Goal: Information Seeking & Learning: Learn about a topic

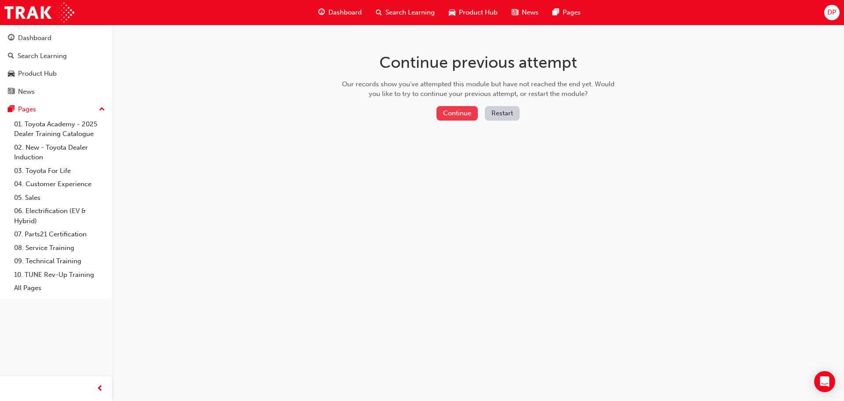
click at [462, 112] on button "Continue" at bounding box center [457, 113] width 41 height 15
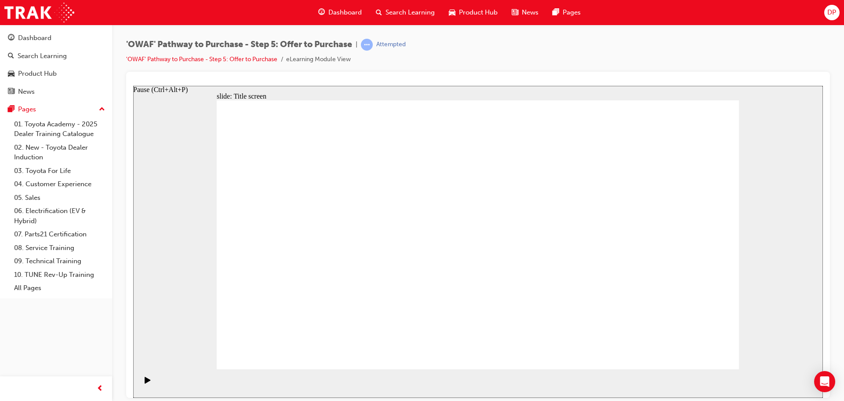
click at [145, 381] on icon "Pause (Ctrl+Alt+P)" at bounding box center [148, 379] width 6 height 7
click at [146, 382] on icon "Pause (Ctrl+Alt+P)" at bounding box center [148, 379] width 6 height 7
click at [172, 93] on div "Pause (Ctrl+Alt+P)" at bounding box center [160, 89] width 55 height 8
click at [140, 380] on div "Pause (Ctrl+Alt+P)" at bounding box center [147, 383] width 15 height 15
click at [145, 381] on icon "Pause (Ctrl+Alt+P)" at bounding box center [148, 379] width 6 height 7
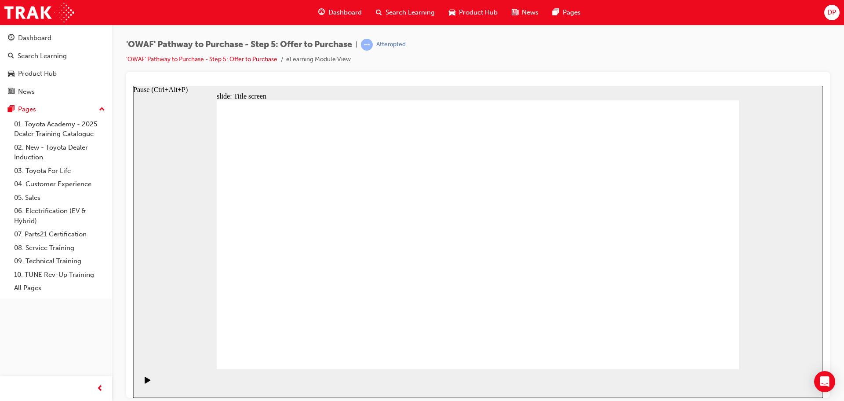
click at [145, 381] on icon "Pause (Ctrl+Alt+P)" at bounding box center [148, 379] width 6 height 7
click at [145, 382] on icon "Pause (Ctrl+Alt+P)" at bounding box center [148, 379] width 6 height 7
click at [249, 59] on link "'OWAF' Pathway to Purchase - Step 5: Offer to Purchase" at bounding box center [201, 58] width 151 height 7
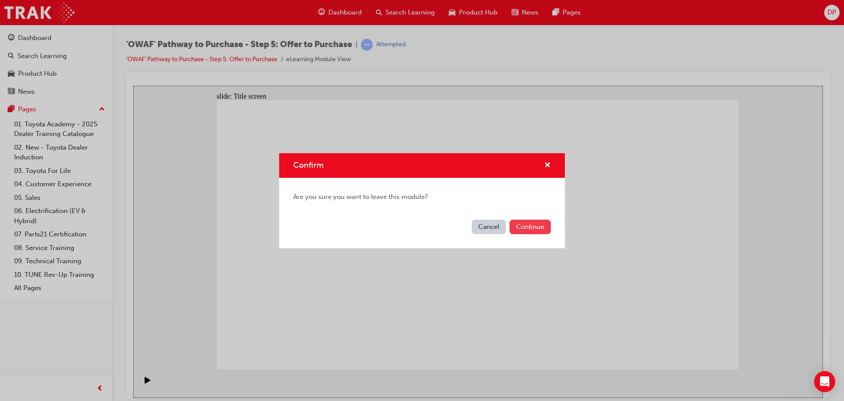
click at [529, 227] on button "Continue" at bounding box center [530, 226] width 41 height 15
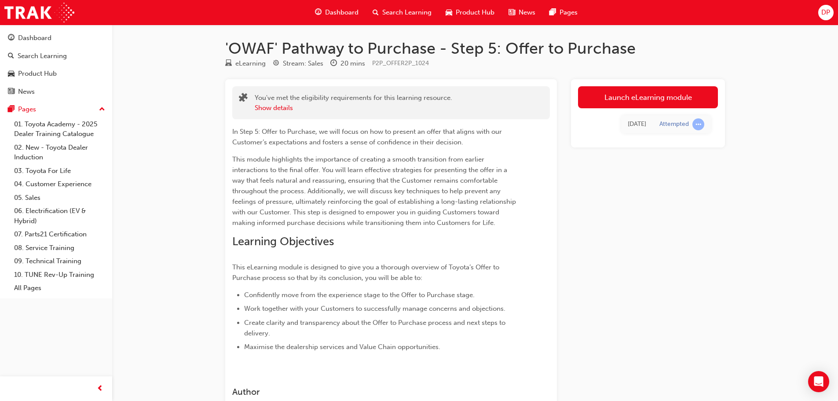
drag, startPoint x: 637, startPoint y: 98, endPoint x: 631, endPoint y: 103, distance: 7.8
click at [637, 98] on link "Launch eLearning module" at bounding box center [648, 97] width 140 height 22
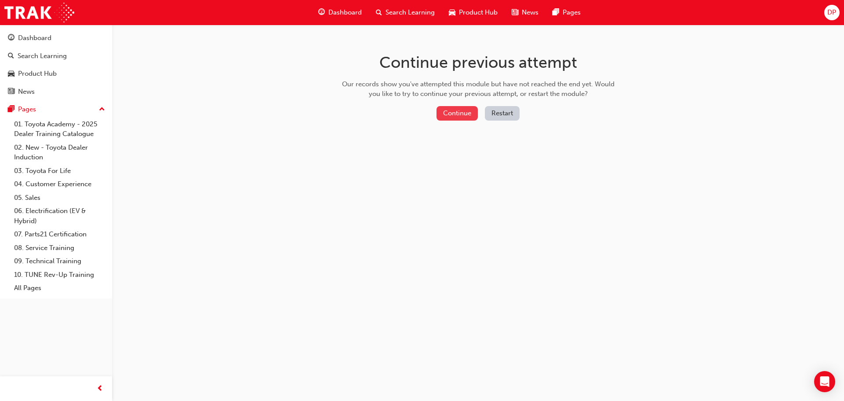
click at [463, 113] on button "Continue" at bounding box center [457, 113] width 41 height 15
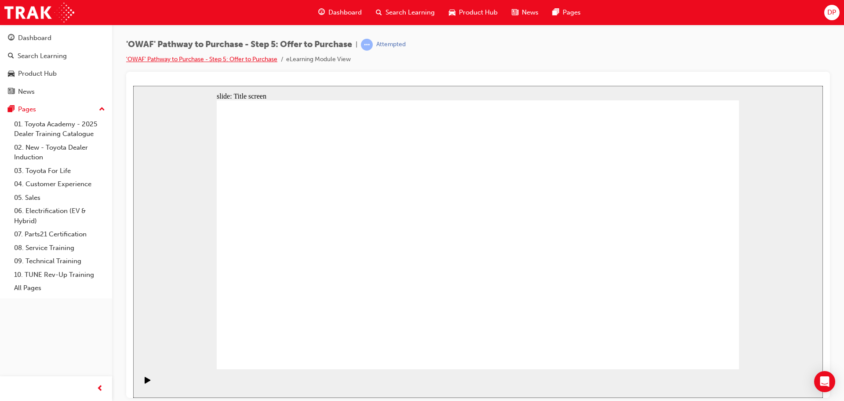
click at [260, 58] on link "'OWAF' Pathway to Purchase - Step 5: Offer to Purchase" at bounding box center [201, 58] width 151 height 7
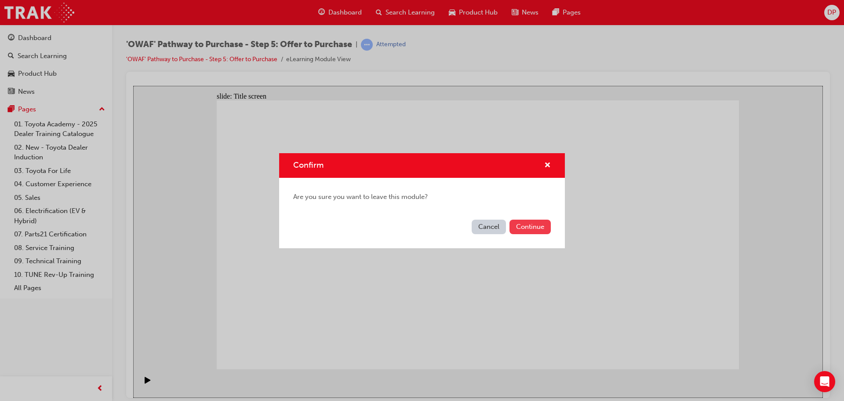
click at [533, 229] on button "Continue" at bounding box center [530, 226] width 41 height 15
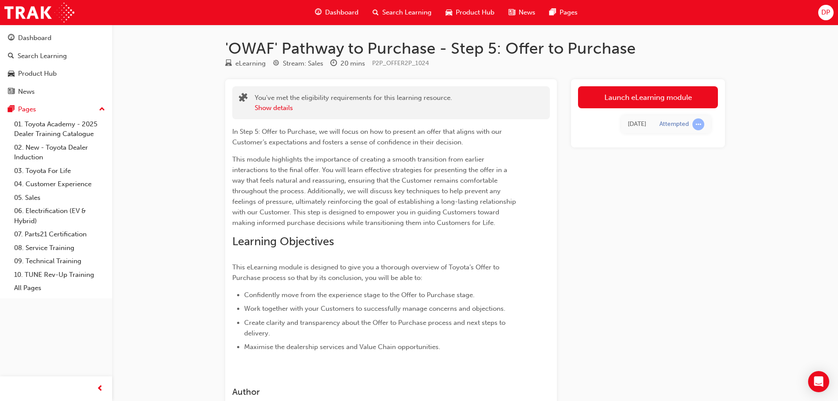
click at [638, 94] on link "Launch eLearning module" at bounding box center [648, 97] width 140 height 22
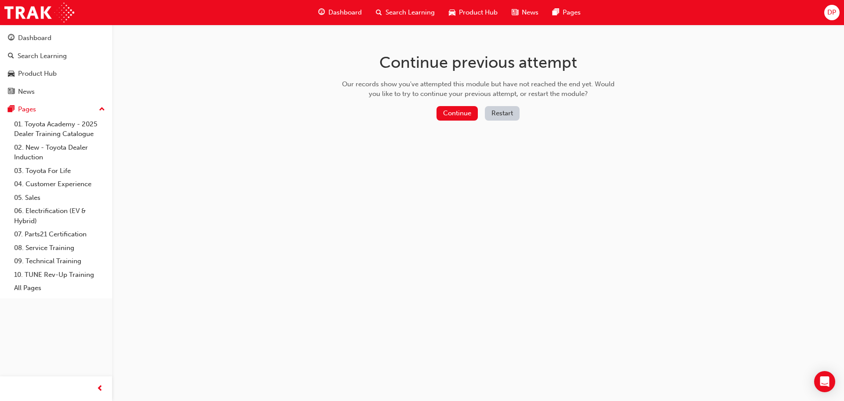
click at [504, 114] on button "Restart" at bounding box center [502, 113] width 35 height 15
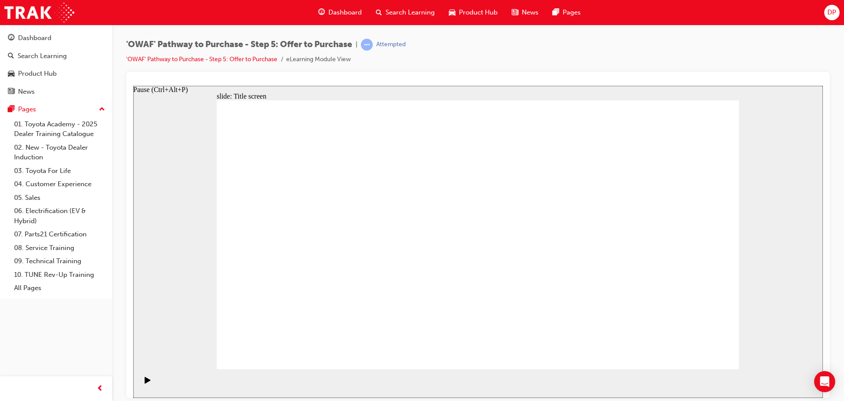
click at [145, 382] on icon "Pause (Ctrl+Alt+P)" at bounding box center [148, 379] width 6 height 7
click at [242, 59] on link "'OWAF' Pathway to Purchase - Step 5: Offer to Purchase" at bounding box center [201, 58] width 151 height 7
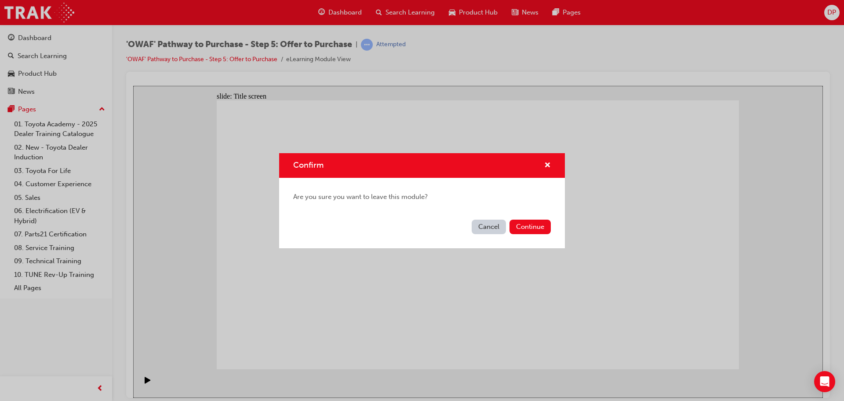
click at [486, 225] on button "Cancel" at bounding box center [489, 226] width 34 height 15
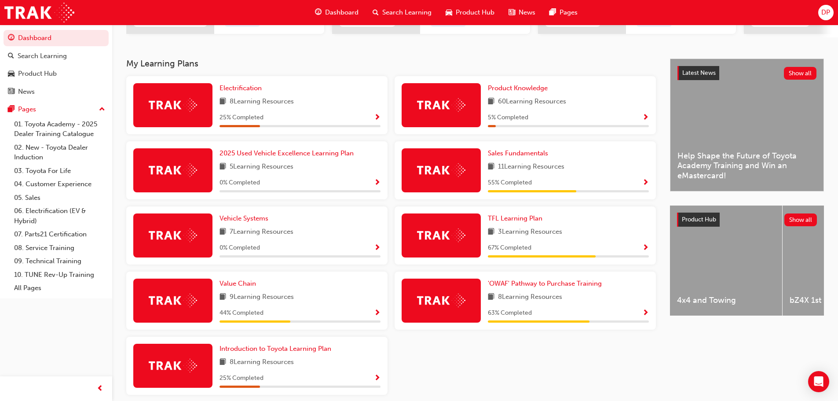
scroll to position [206, 0]
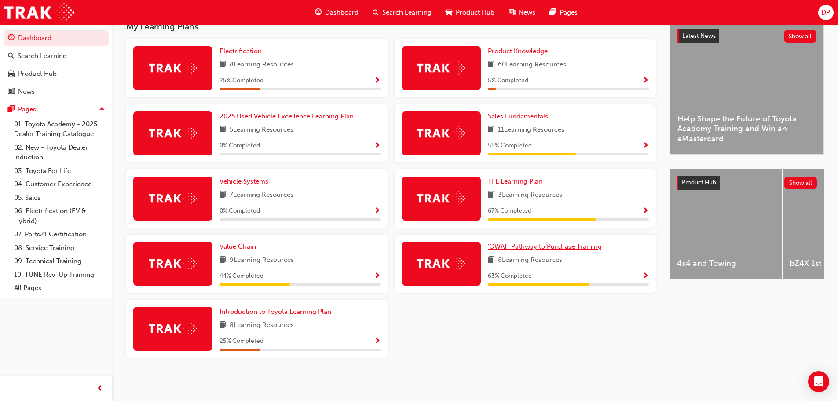
click at [528, 247] on span "'OWAF' Pathway to Purchase Training" at bounding box center [545, 246] width 114 height 8
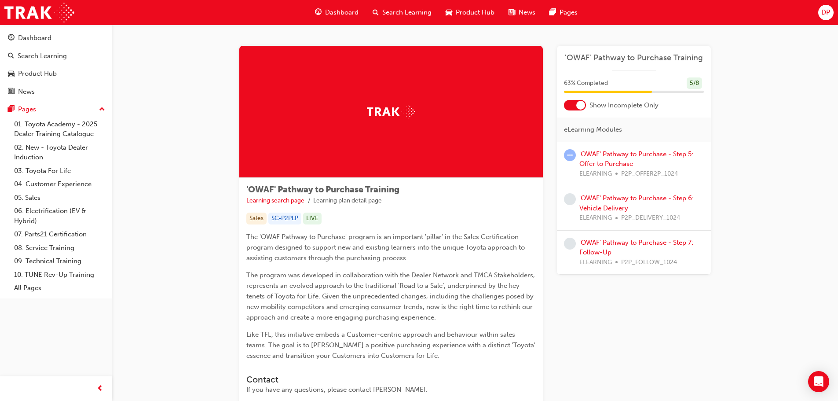
click at [582, 104] on div at bounding box center [580, 105] width 9 height 9
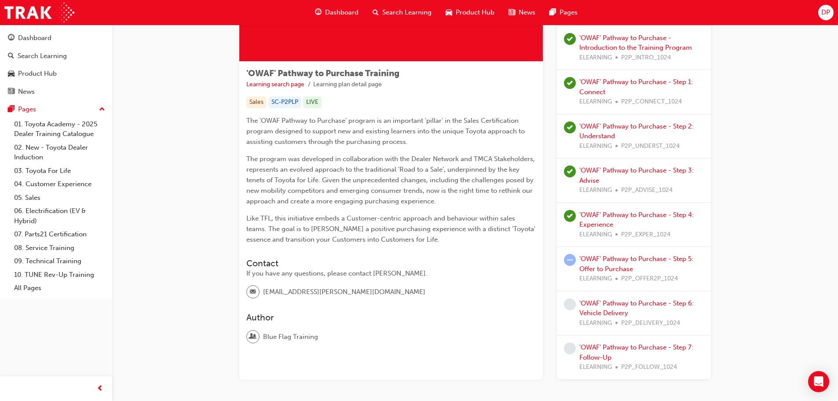
scroll to position [159, 0]
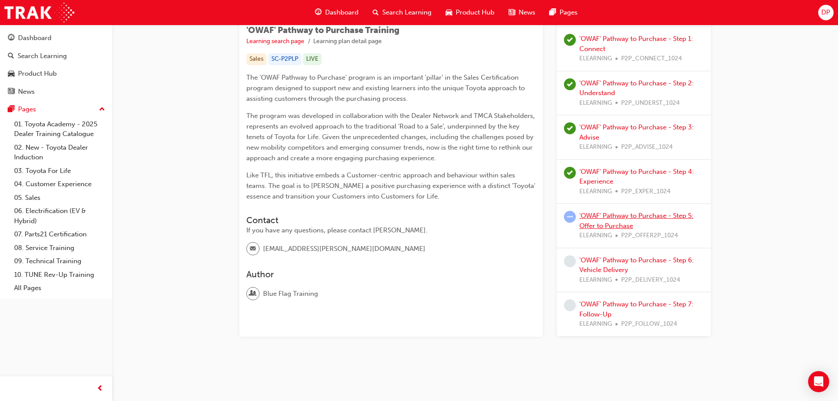
click at [603, 215] on link "'OWAF' Pathway to Purchase - Step 5: Offer to Purchase" at bounding box center [636, 220] width 114 height 18
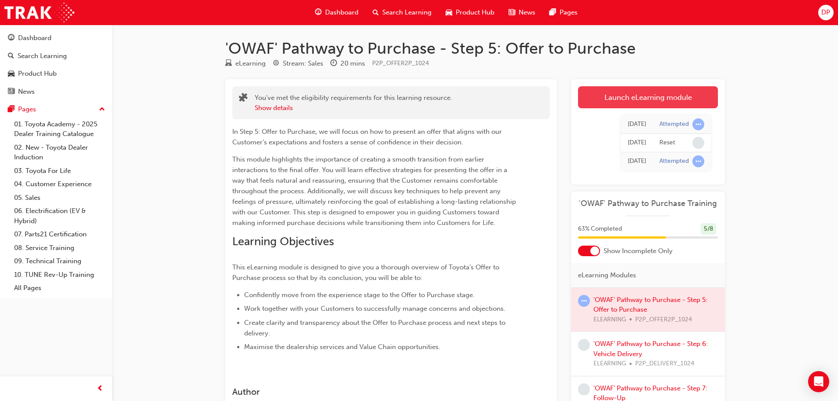
click at [627, 96] on link "Launch eLearning module" at bounding box center [648, 97] width 140 height 22
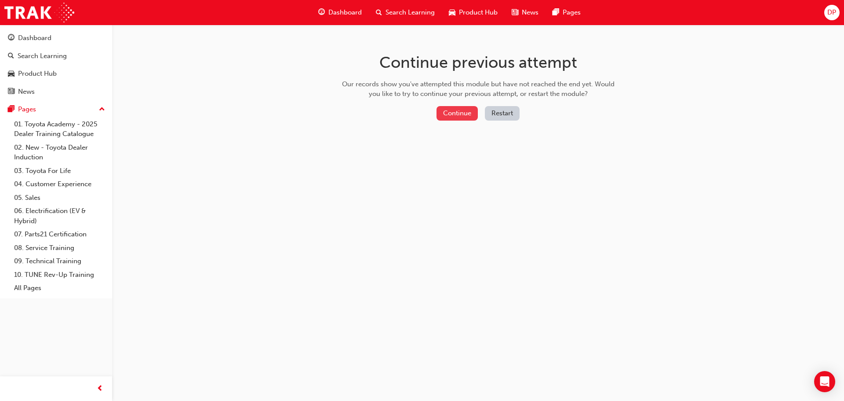
click at [463, 120] on button "Continue" at bounding box center [457, 113] width 41 height 15
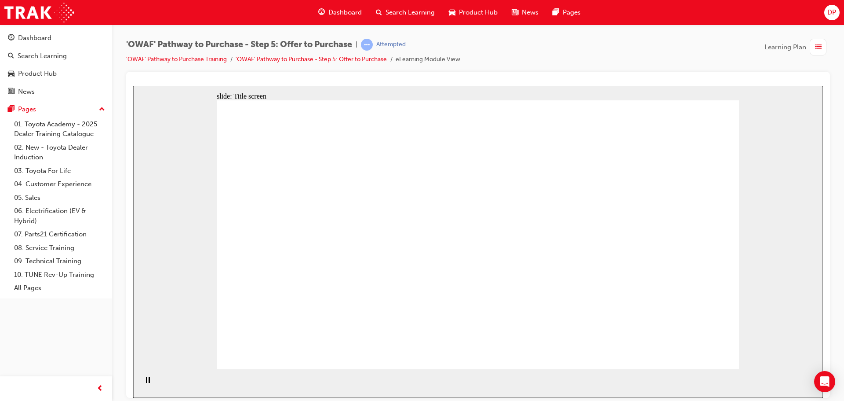
click at [161, 93] on div "Pause (Ctrl+Alt+P)" at bounding box center [160, 89] width 55 height 8
click at [164, 93] on div "Pause (Ctrl+Alt+P)" at bounding box center [160, 89] width 55 height 8
click at [149, 382] on rect "Pause (Ctrl+Alt+P)" at bounding box center [149, 379] width 1 height 6
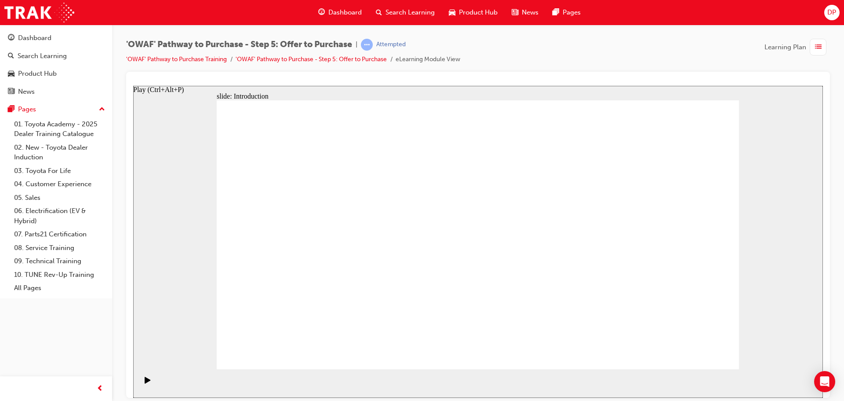
click at [145, 382] on icon "Play (Ctrl+Alt+P)" at bounding box center [148, 379] width 6 height 7
click at [146, 379] on icon "Pause (Ctrl+Alt+P)" at bounding box center [148, 379] width 4 height 6
click at [145, 382] on icon "Play (Ctrl+Alt+P)" at bounding box center [148, 379] width 6 height 7
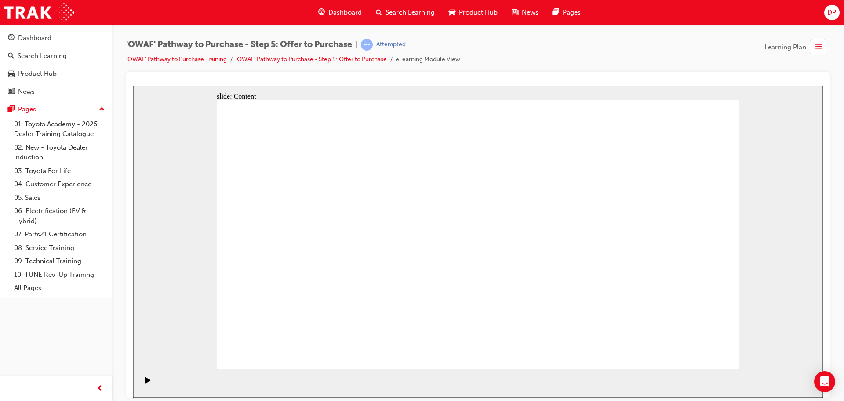
click at [145, 382] on icon "Play (Ctrl+Alt+P)" at bounding box center [148, 379] width 6 height 7
click at [163, 93] on div "Play (Ctrl+Alt+P)" at bounding box center [158, 89] width 51 height 8
click at [147, 381] on icon "Play (Ctrl+Alt+P)" at bounding box center [148, 379] width 6 height 7
click at [153, 375] on section "Playback Speed 2 1.75 1.5 1.25 Normal" at bounding box center [478, 382] width 690 height 29
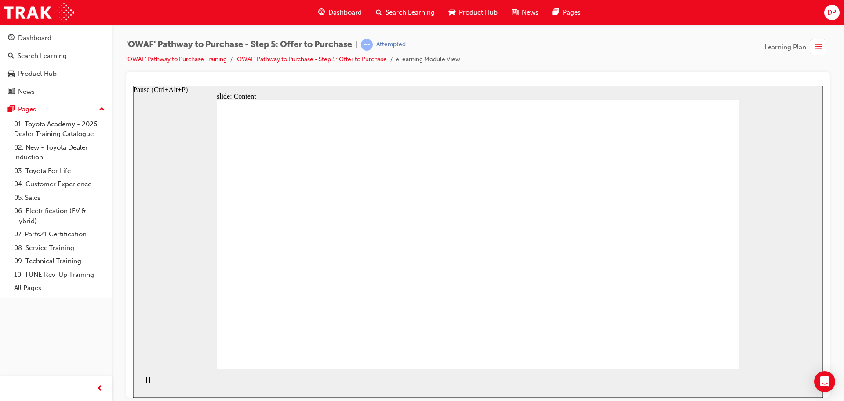
click at [155, 93] on div "Pause (Ctrl+Alt+P)" at bounding box center [160, 89] width 55 height 8
click at [148, 382] on div "Pause (Ctrl+Alt+P)" at bounding box center [147, 383] width 15 height 15
click at [145, 383] on icon "Play (Ctrl+Alt+P)" at bounding box center [148, 379] width 6 height 7
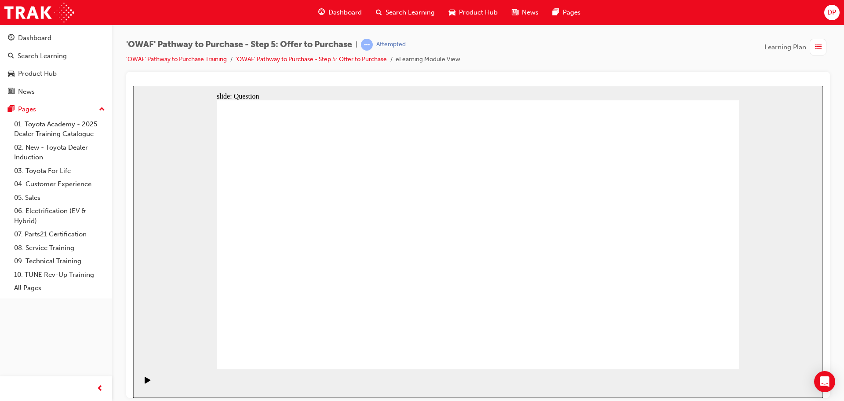
radio input "true"
drag, startPoint x: 663, startPoint y: 215, endPoint x: 314, endPoint y: 280, distance: 355.0
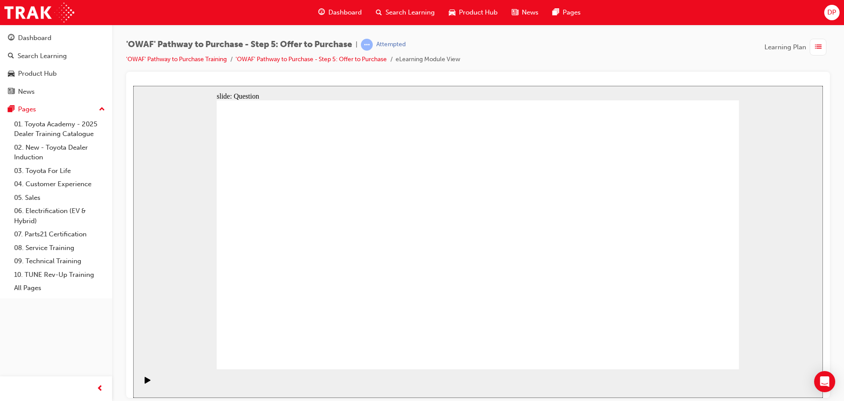
drag, startPoint x: 607, startPoint y: 214, endPoint x: 445, endPoint y: 283, distance: 175.3
drag, startPoint x: 432, startPoint y: 219, endPoint x: 530, endPoint y: 284, distance: 117.9
drag, startPoint x: 289, startPoint y: 216, endPoint x: 645, endPoint y: 283, distance: 362.3
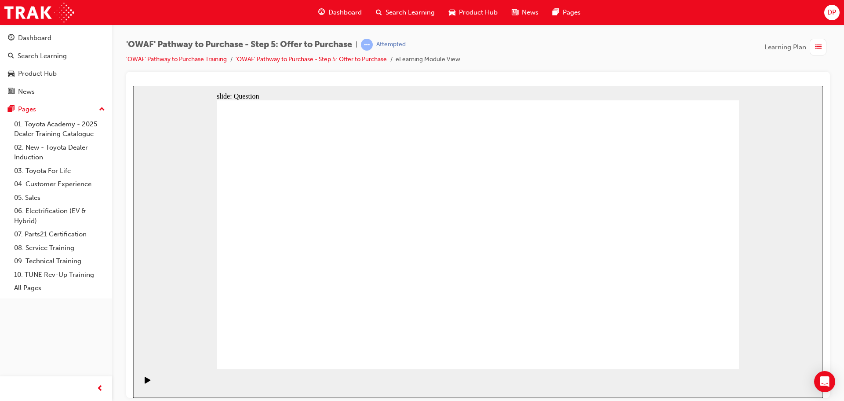
drag, startPoint x: 280, startPoint y: 213, endPoint x: 532, endPoint y: 277, distance: 260.1
drag, startPoint x: 435, startPoint y: 216, endPoint x: 641, endPoint y: 286, distance: 216.9
drag, startPoint x: 568, startPoint y: 208, endPoint x: 317, endPoint y: 237, distance: 252.7
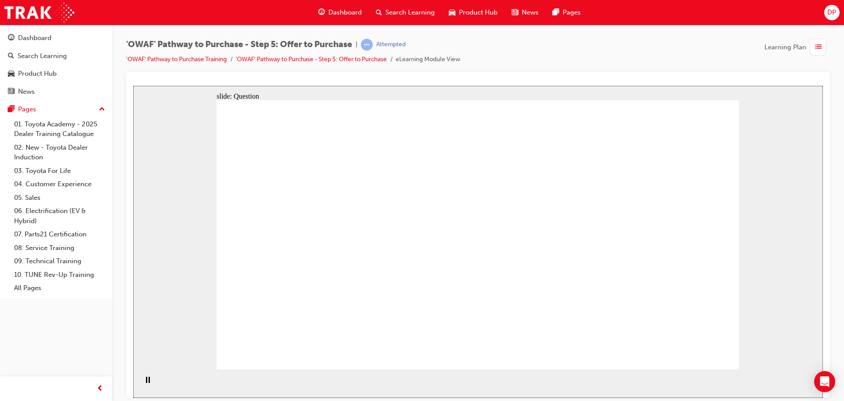
drag, startPoint x: 579, startPoint y: 257, endPoint x: 452, endPoint y: 213, distance: 134.0
drag, startPoint x: 664, startPoint y: 219, endPoint x: 314, endPoint y: 210, distance: 350.5
drag, startPoint x: 575, startPoint y: 292, endPoint x: 446, endPoint y: 244, distance: 137.8
drag, startPoint x: 670, startPoint y: 250, endPoint x: 457, endPoint y: 272, distance: 214.4
drag, startPoint x: 675, startPoint y: 294, endPoint x: 324, endPoint y: 273, distance: 351.0
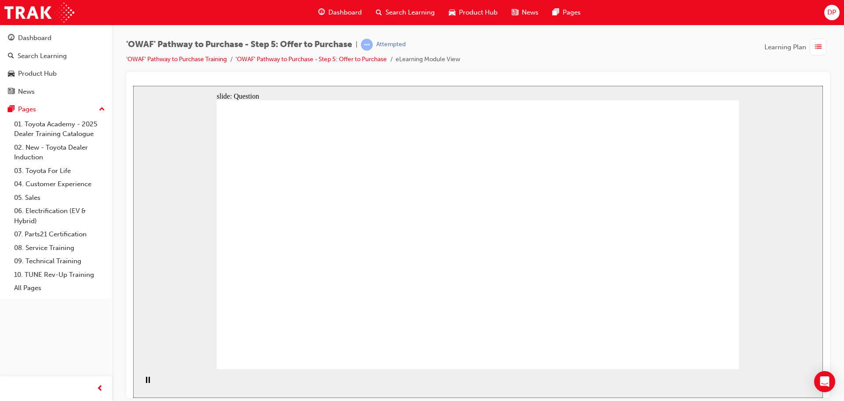
drag, startPoint x: 703, startPoint y: 356, endPoint x: 690, endPoint y: 352, distance: 13.8
checkbox input "true"
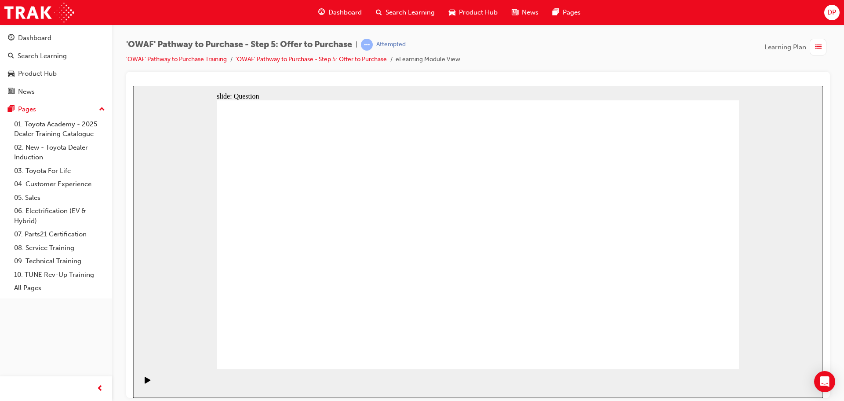
checkbox input "true"
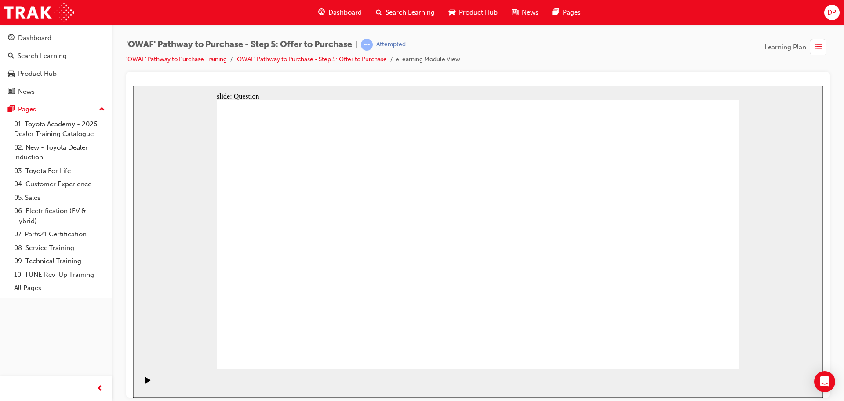
checkbox input "false"
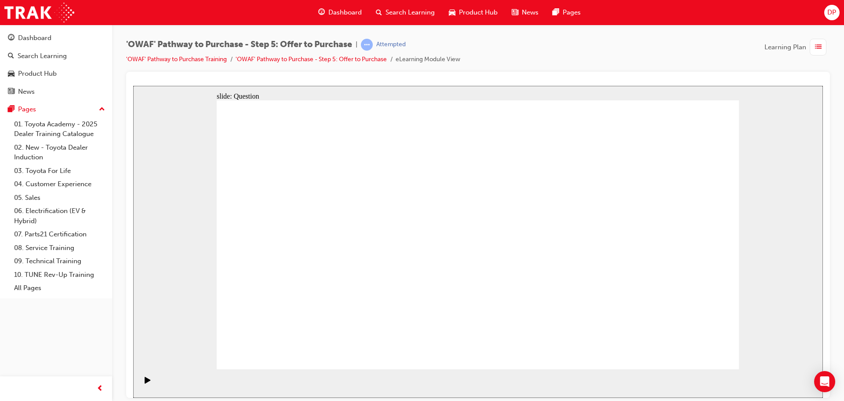
radio input "true"
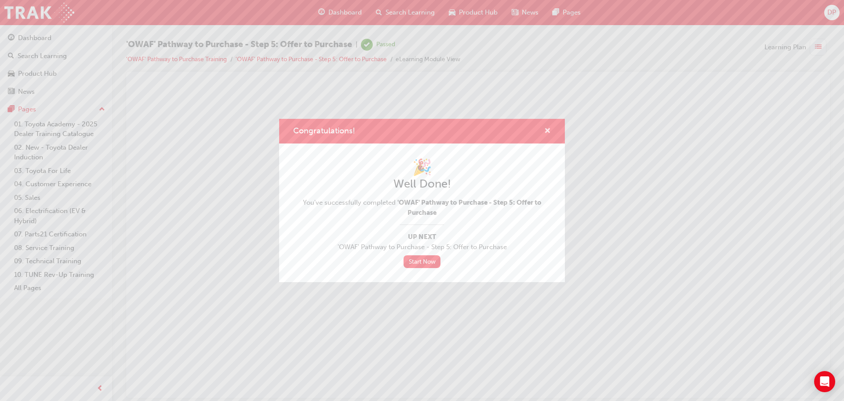
click at [548, 127] on span "cross-icon" at bounding box center [547, 131] width 7 height 8
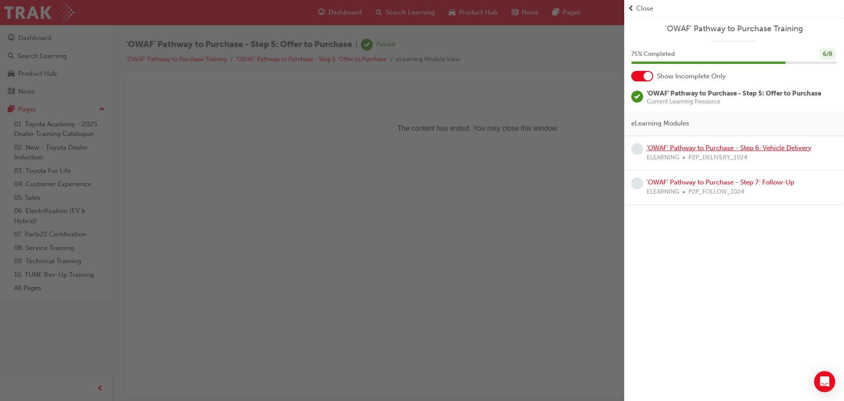
click at [698, 148] on link "'OWAF' Pathway to Purchase - Step 6: Vehicle Delivery" at bounding box center [729, 148] width 165 height 8
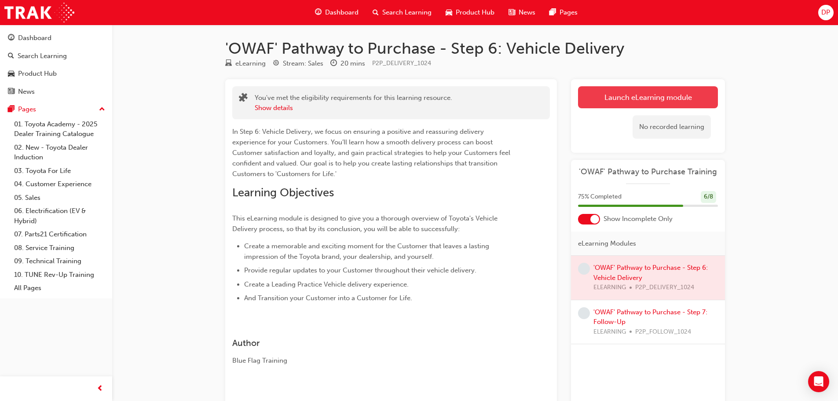
click at [624, 98] on link "Launch eLearning module" at bounding box center [648, 97] width 140 height 22
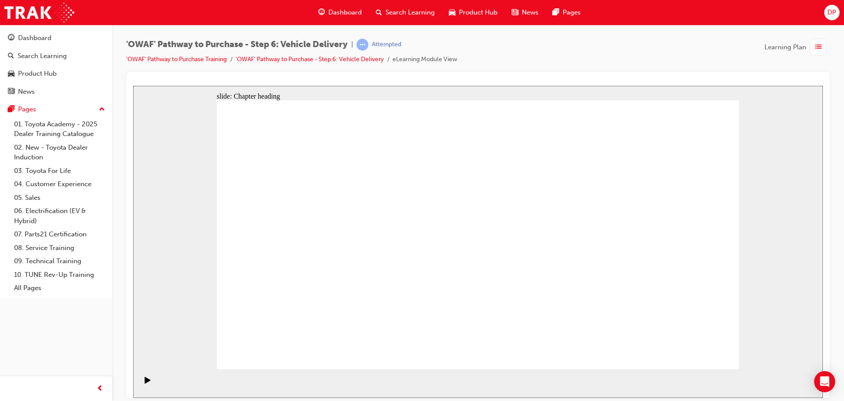
drag, startPoint x: 563, startPoint y: 284, endPoint x: 568, endPoint y: 284, distance: 5.3
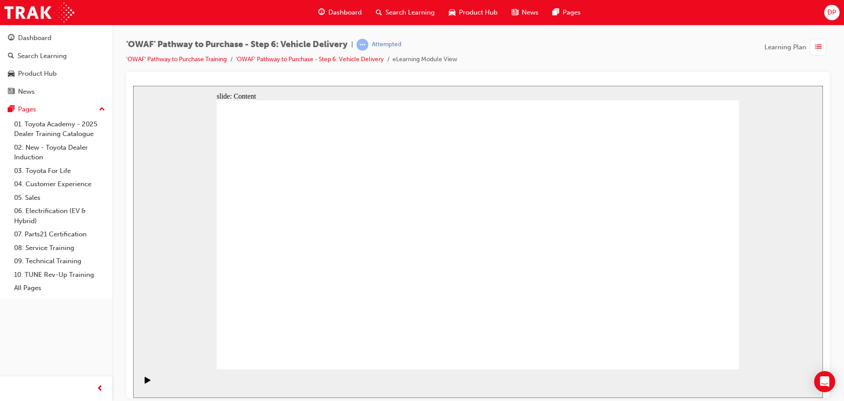
drag, startPoint x: 672, startPoint y: 357, endPoint x: 695, endPoint y: 352, distance: 23.5
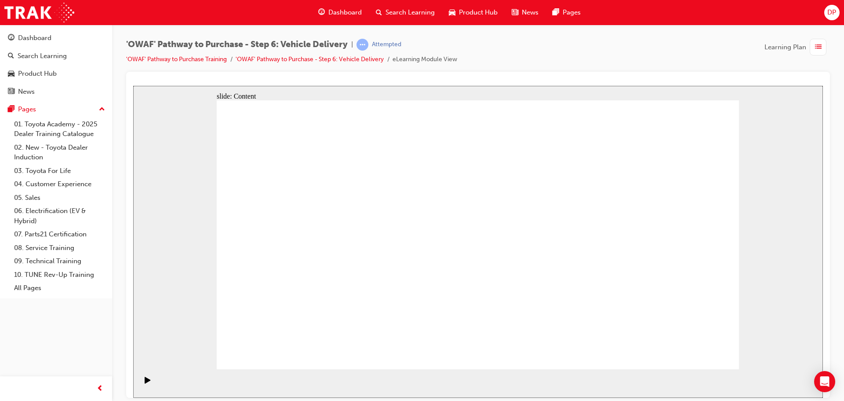
drag, startPoint x: 697, startPoint y: 348, endPoint x: 675, endPoint y: 344, distance: 22.3
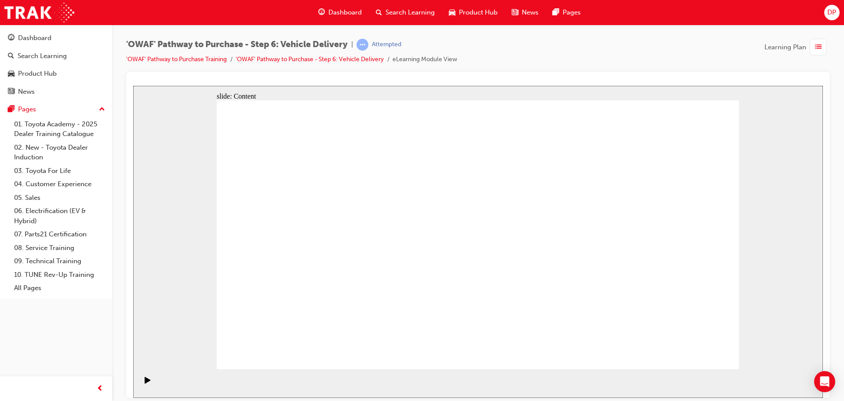
drag, startPoint x: 696, startPoint y: 352, endPoint x: 690, endPoint y: 350, distance: 6.1
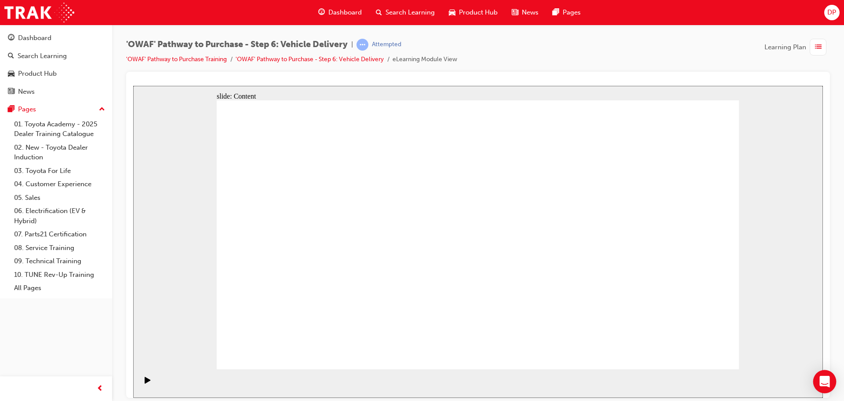
click at [822, 382] on icon "Open Intercom Messenger" at bounding box center [825, 380] width 10 height 11
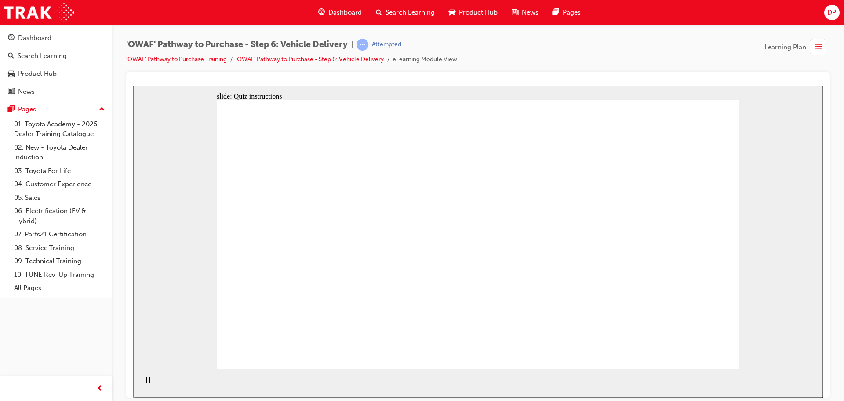
radio input "true"
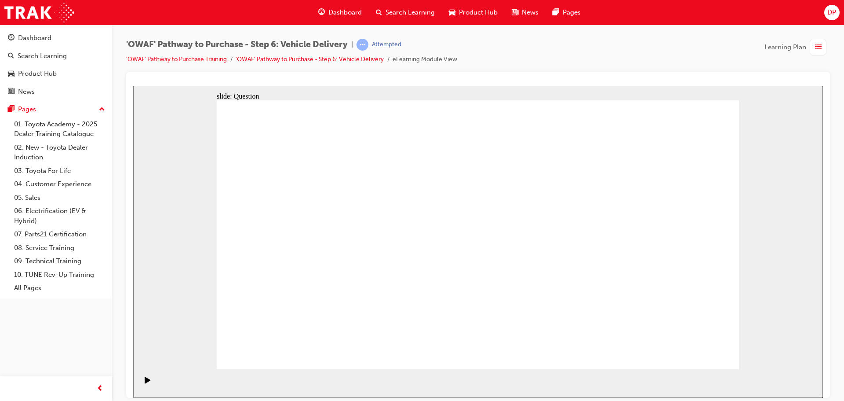
drag, startPoint x: 483, startPoint y: 293, endPoint x: 575, endPoint y: 216, distance: 120.1
drag, startPoint x: 562, startPoint y: 292, endPoint x: 341, endPoint y: 246, distance: 225.8
drag, startPoint x: 400, startPoint y: 294, endPoint x: 419, endPoint y: 212, distance: 84.0
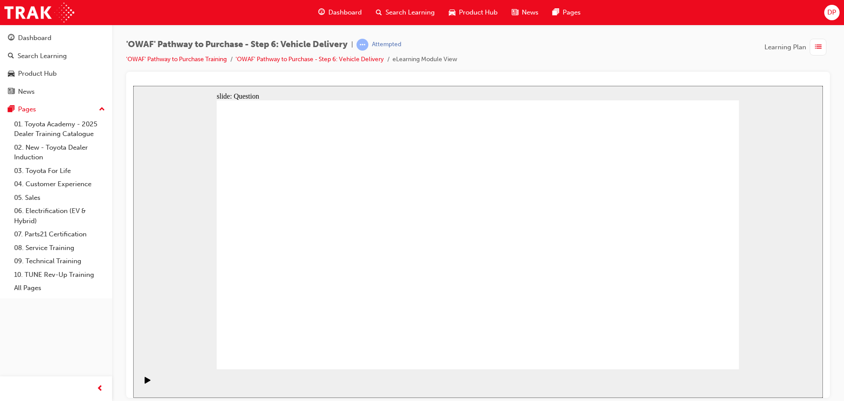
drag, startPoint x: 407, startPoint y: 208, endPoint x: 390, endPoint y: 317, distance: 110.8
drag, startPoint x: 391, startPoint y: 289, endPoint x: 412, endPoint y: 210, distance: 82.1
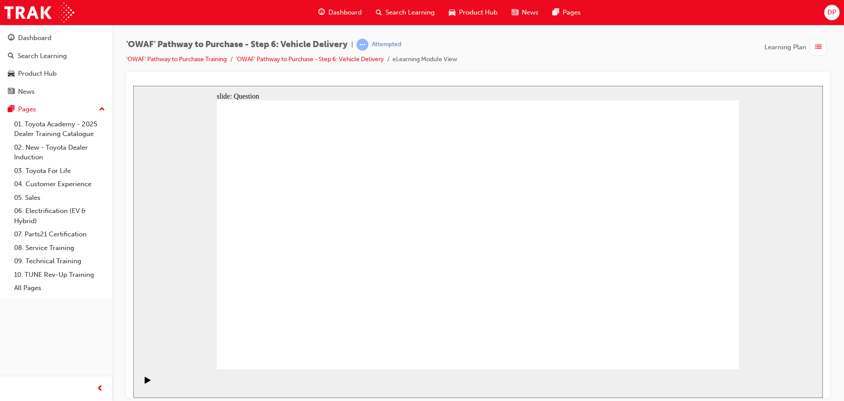
checkbox input "true"
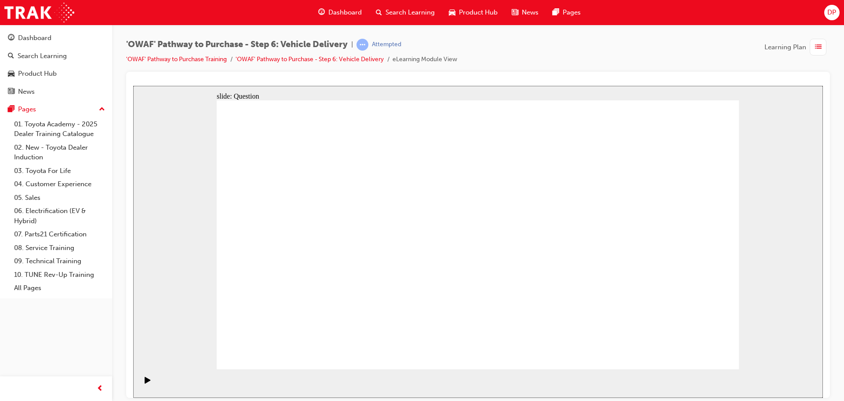
checkbox input "false"
checkbox input "true"
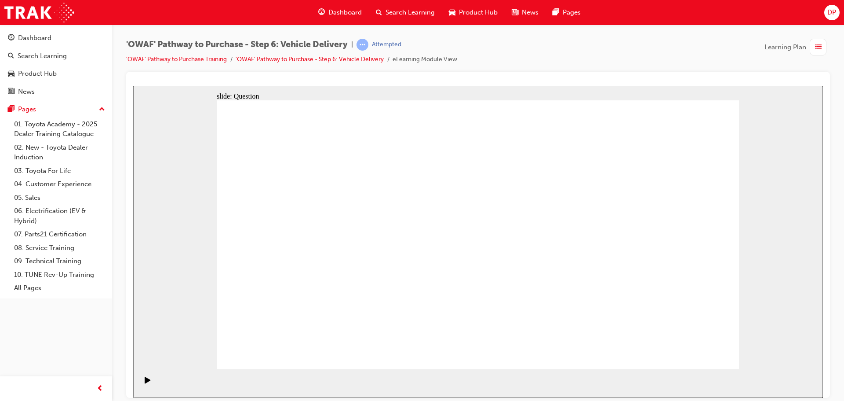
checkbox input "true"
drag, startPoint x: 657, startPoint y: 238, endPoint x: 325, endPoint y: 266, distance: 333.5
drag, startPoint x: 657, startPoint y: 233, endPoint x: 329, endPoint y: 276, distance: 330.7
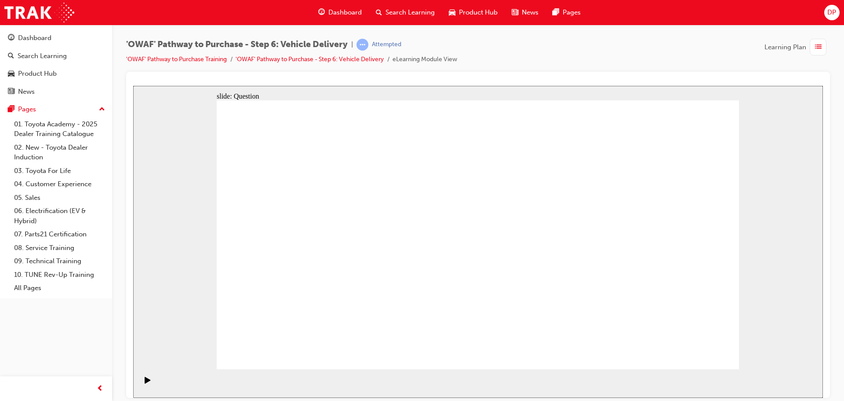
drag, startPoint x: 651, startPoint y: 241, endPoint x: 481, endPoint y: 265, distance: 171.3
drag, startPoint x: 658, startPoint y: 237, endPoint x: 321, endPoint y: 259, distance: 337.5
drag, startPoint x: 662, startPoint y: 244, endPoint x: 330, endPoint y: 261, distance: 331.9
drag, startPoint x: 652, startPoint y: 239, endPoint x: 477, endPoint y: 270, distance: 177.7
drag, startPoint x: 650, startPoint y: 246, endPoint x: 322, endPoint y: 257, distance: 328.2
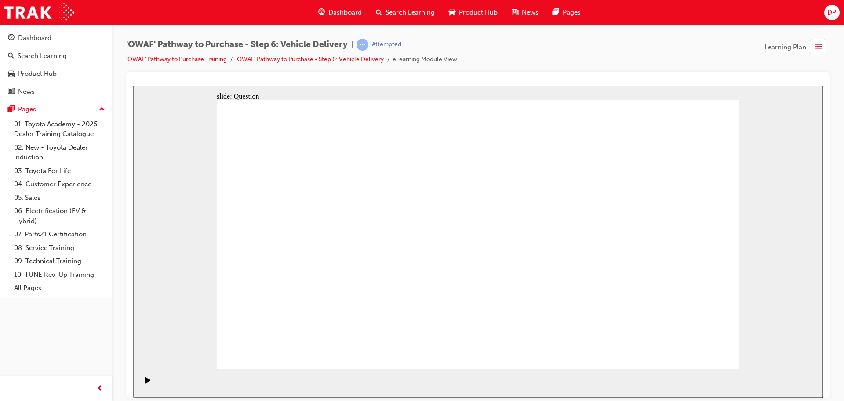
drag, startPoint x: 652, startPoint y: 236, endPoint x: 325, endPoint y: 255, distance: 327.7
radio input "true"
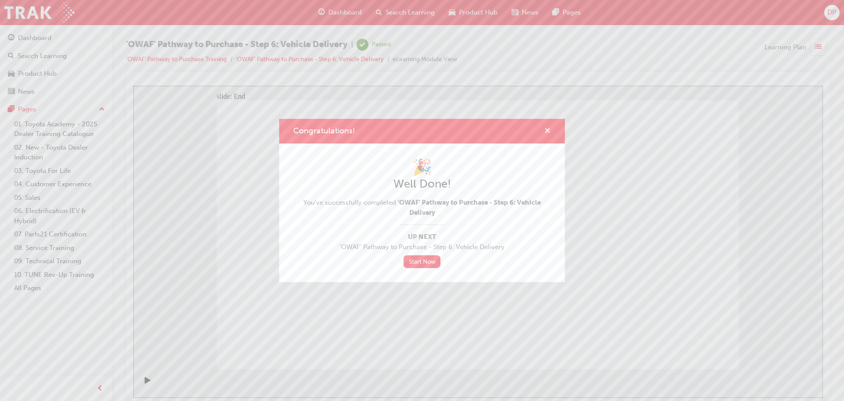
click at [547, 127] on span "cross-icon" at bounding box center [547, 131] width 7 height 8
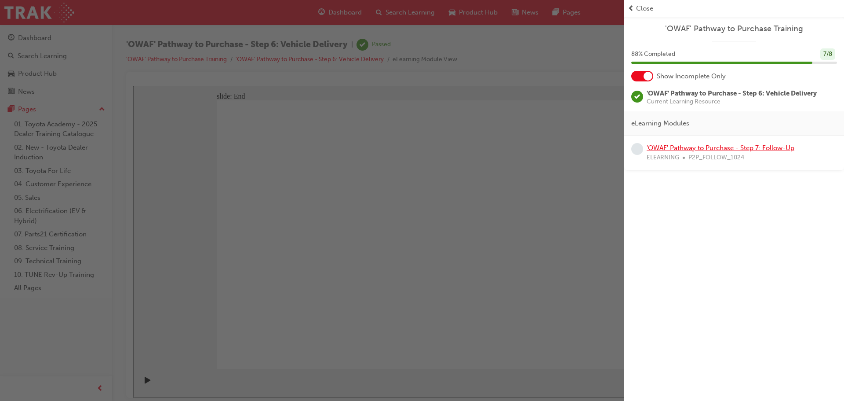
click at [689, 148] on link "'OWAF' Pathway to Purchase - Step 7: Follow-Up" at bounding box center [721, 148] width 148 height 8
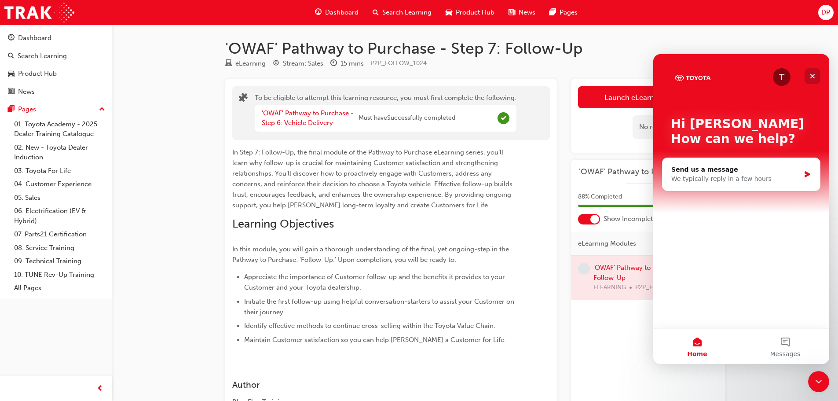
click at [812, 73] on icon "Close" at bounding box center [812, 76] width 7 height 7
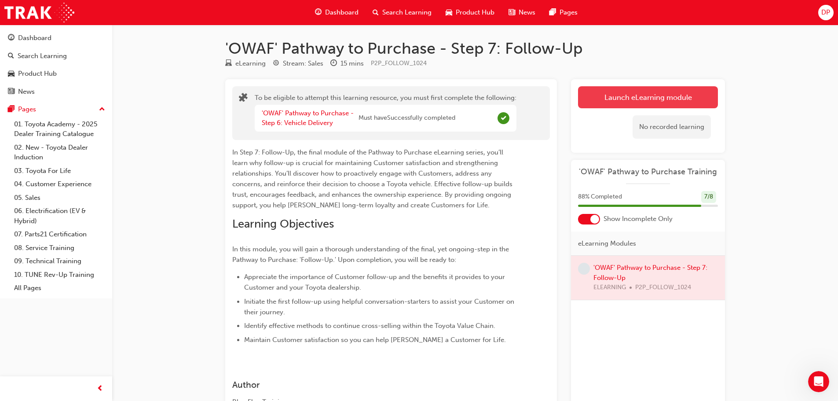
click at [638, 93] on button "Launch eLearning module" at bounding box center [648, 97] width 140 height 22
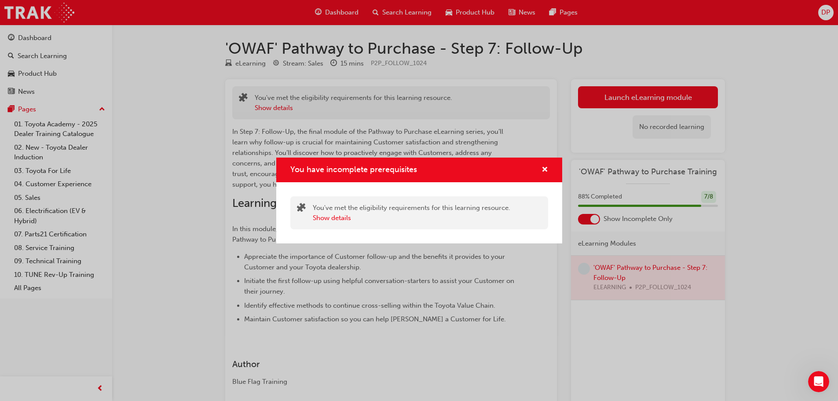
click at [620, 97] on div "You have incomplete prerequisites You've met the eligibility requirements for t…" at bounding box center [419, 200] width 838 height 401
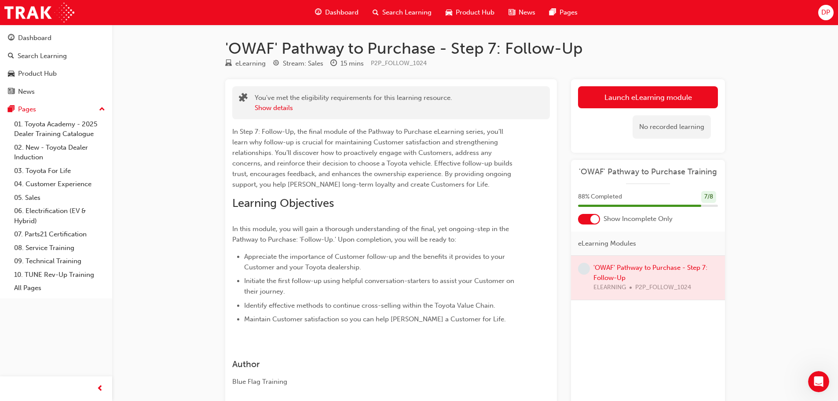
click at [612, 266] on div at bounding box center [648, 277] width 154 height 44
click at [611, 274] on div at bounding box center [648, 277] width 154 height 44
click at [594, 216] on div at bounding box center [594, 219] width 9 height 9
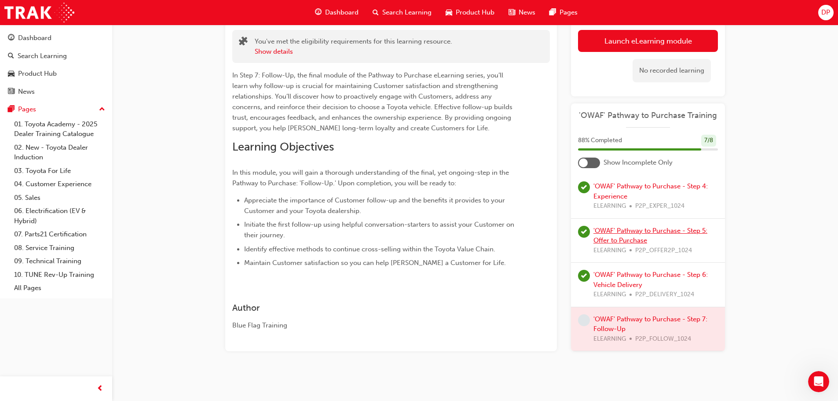
scroll to position [57, 0]
click at [622, 317] on div at bounding box center [648, 328] width 154 height 44
click at [615, 328] on div at bounding box center [648, 328] width 154 height 44
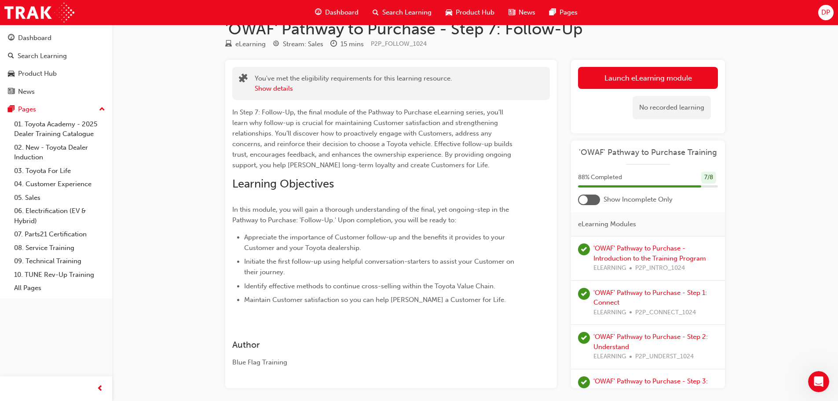
scroll to position [0, 0]
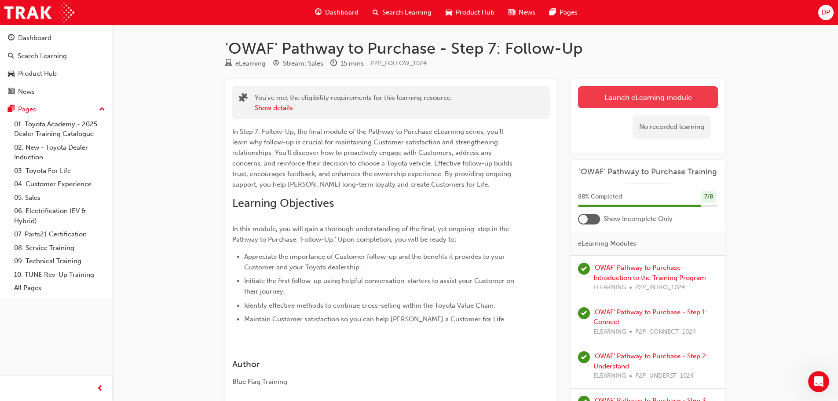
click at [629, 96] on button "Launch eLearning module" at bounding box center [648, 97] width 140 height 22
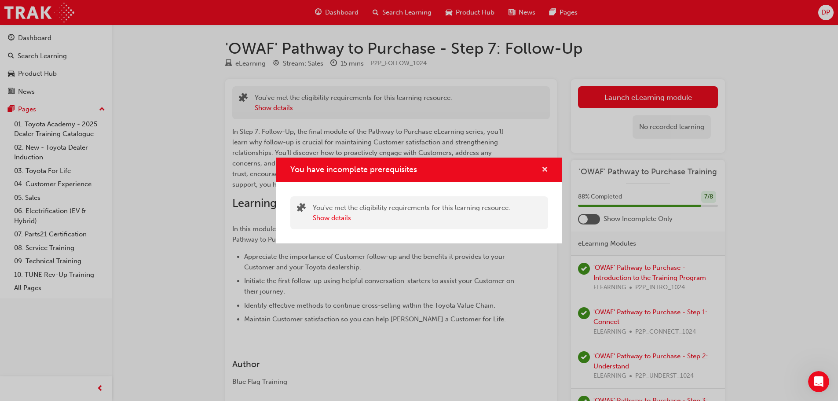
click at [544, 167] on span "cross-icon" at bounding box center [544, 170] width 7 height 8
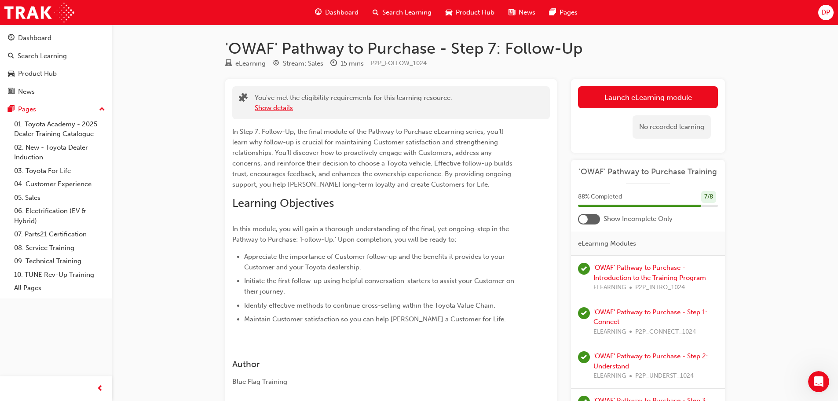
click at [281, 107] on button "Show details" at bounding box center [274, 108] width 38 height 10
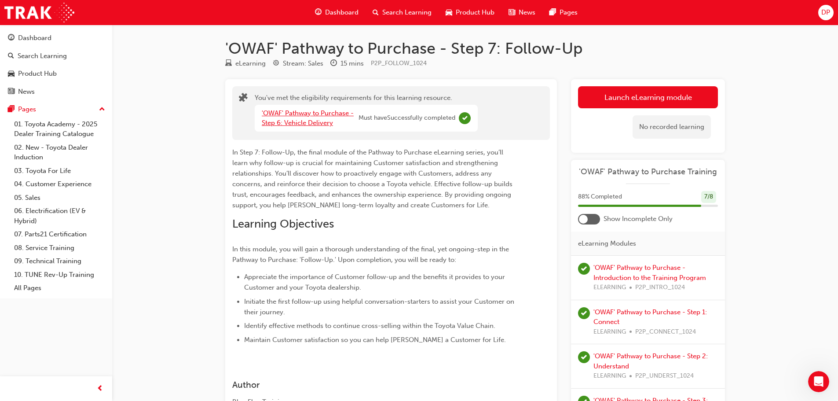
click at [301, 116] on link "'OWAF' Pathway to Purchase - Step 6: Vehicle Delivery" at bounding box center [308, 118] width 92 height 18
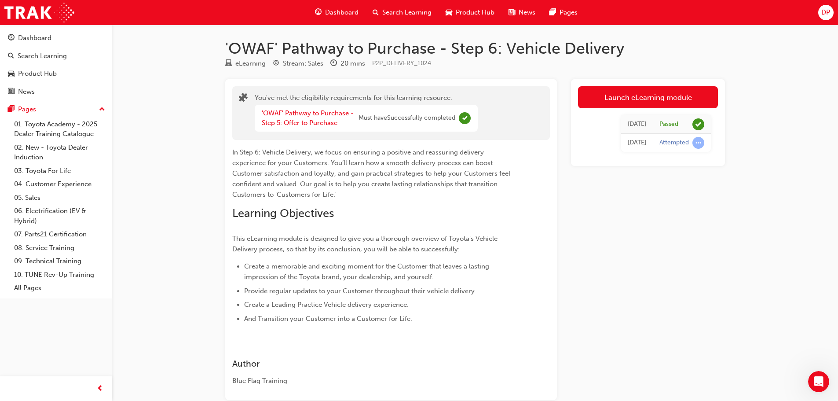
click at [191, 122] on div "'OWAF' Pathway to Purchase - Step 6: Vehicle Delivery eLearning Stream: Sales 2…" at bounding box center [419, 225] width 838 height 450
click at [350, 12] on span "Dashboard" at bounding box center [341, 12] width 33 height 10
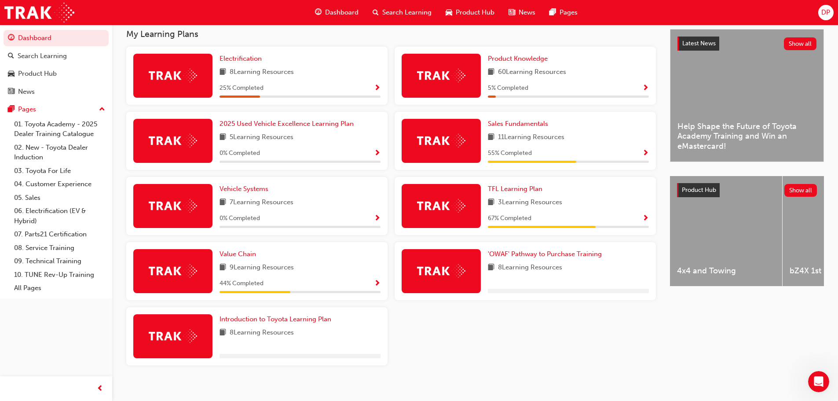
scroll to position [206, 0]
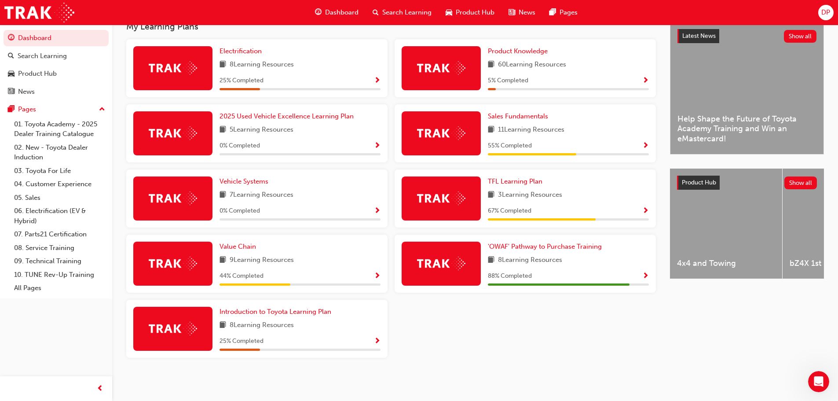
click at [459, 262] on img at bounding box center [441, 263] width 48 height 14
click at [646, 273] on span "Show Progress" at bounding box center [645, 276] width 7 height 8
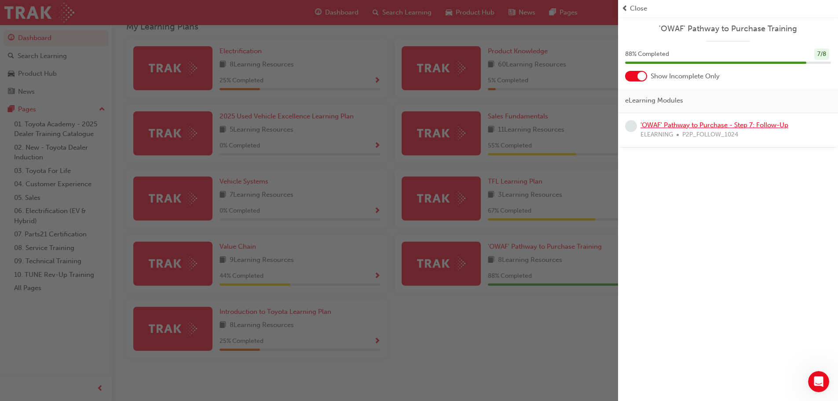
click at [677, 124] on link "'OWAF' Pathway to Purchase - Step 7: Follow-Up" at bounding box center [714, 125] width 148 height 8
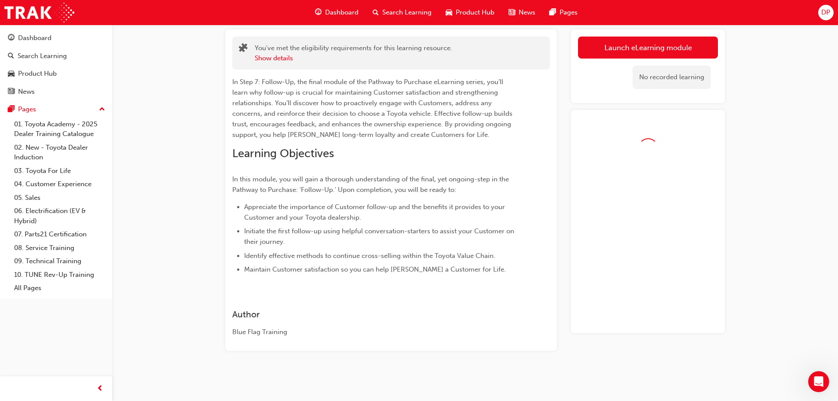
scroll to position [57, 0]
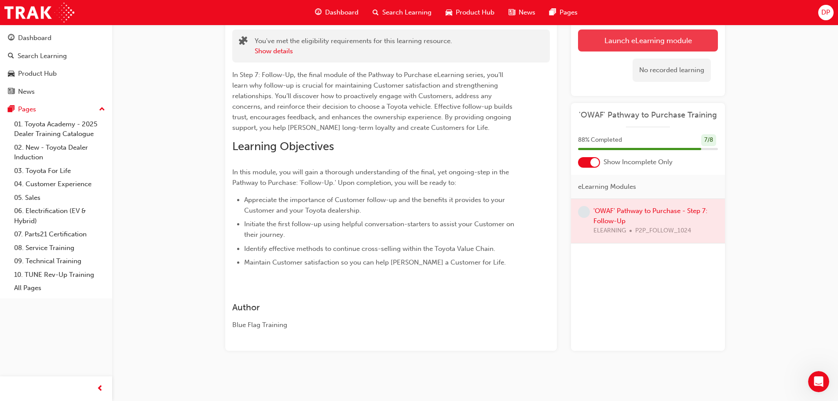
click at [635, 39] on link "Launch eLearning module" at bounding box center [648, 40] width 140 height 22
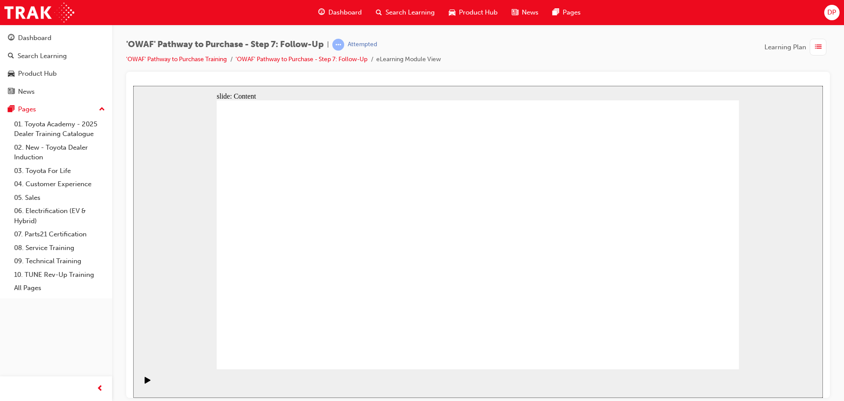
drag, startPoint x: 703, startPoint y: 343, endPoint x: 714, endPoint y: 350, distance: 12.8
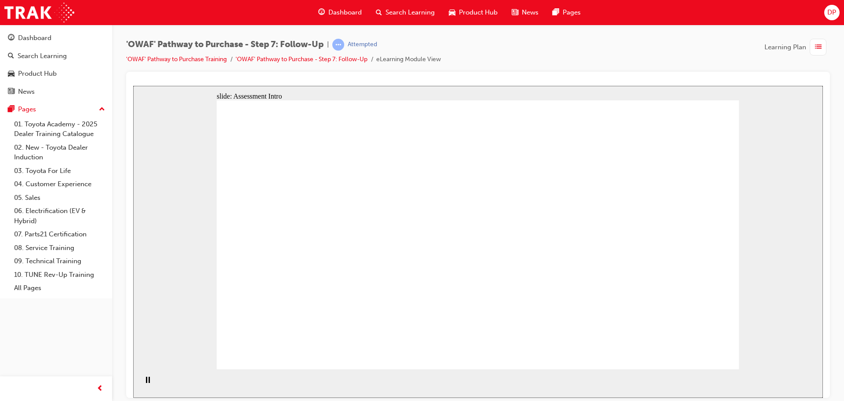
radio input "true"
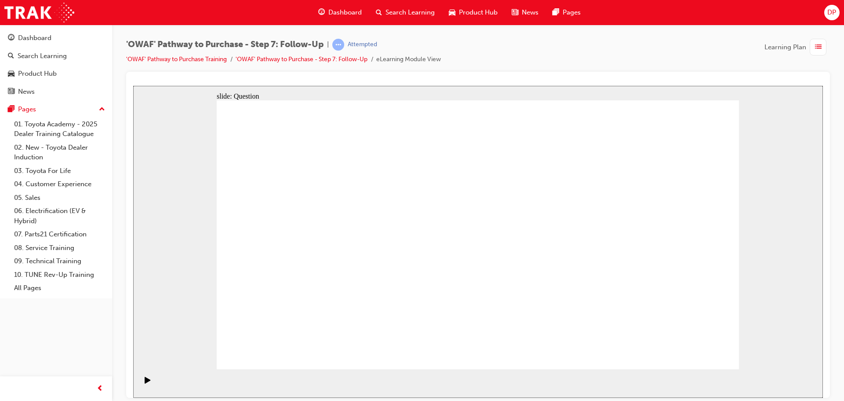
drag, startPoint x: 398, startPoint y: 307, endPoint x: 492, endPoint y: 207, distance: 138.1
drag, startPoint x: 490, startPoint y: 314, endPoint x: 379, endPoint y: 230, distance: 138.7
drag, startPoint x: 575, startPoint y: 309, endPoint x: 399, endPoint y: 259, distance: 183.0
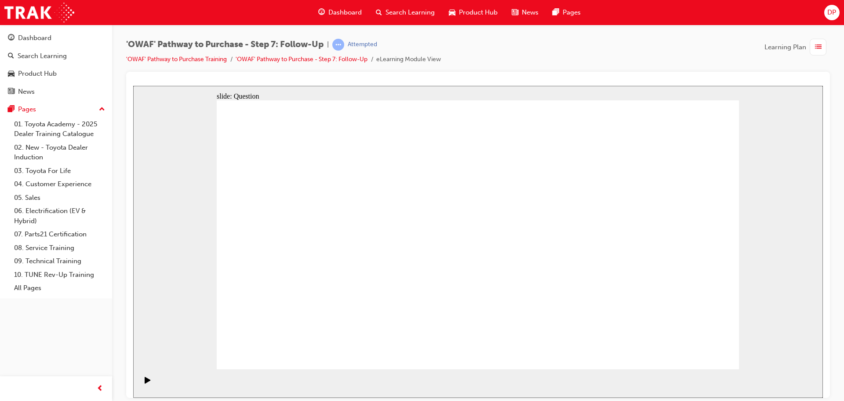
drag, startPoint x: 482, startPoint y: 286, endPoint x: 482, endPoint y: 294, distance: 7.9
radio input "true"
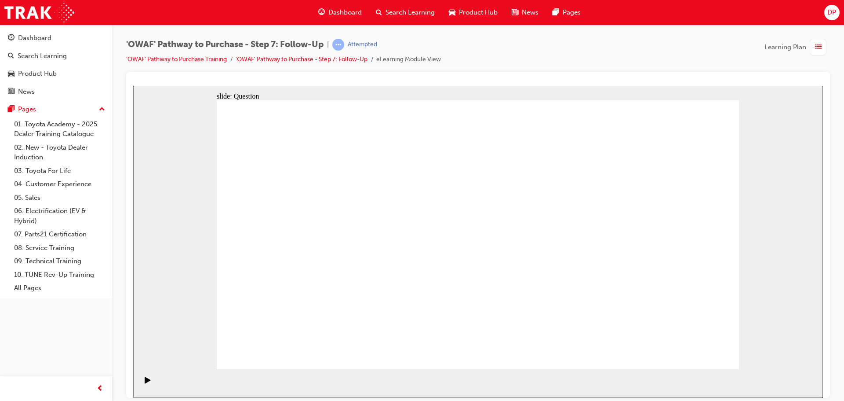
radio input "true"
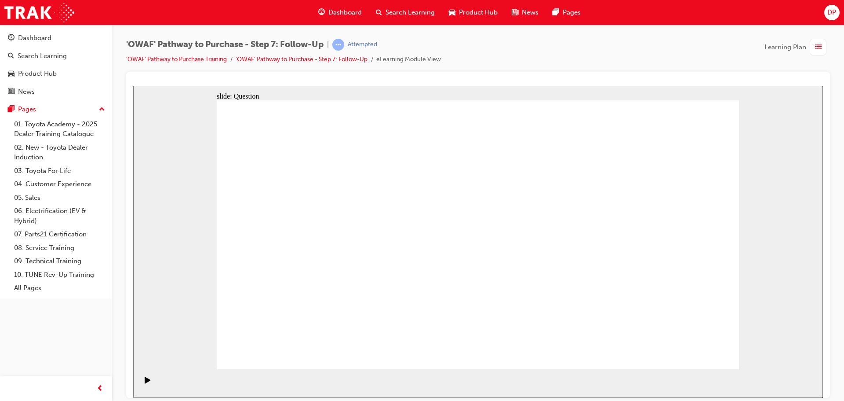
radio input "true"
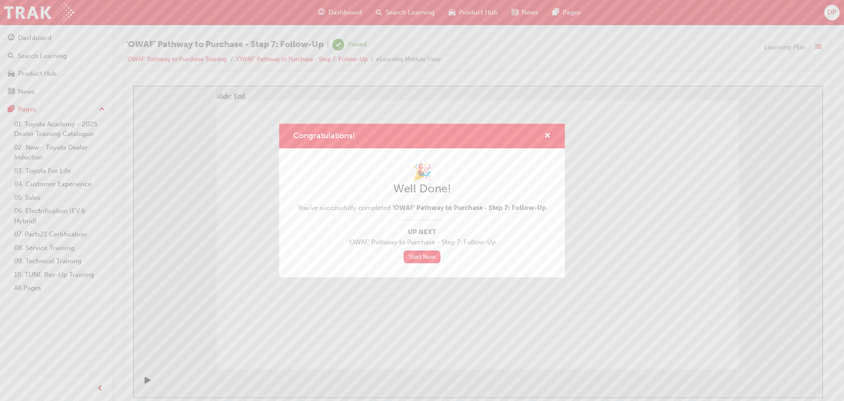
click at [551, 133] on div "Congratulations!" at bounding box center [422, 136] width 286 height 25
click at [545, 135] on span "cross-icon" at bounding box center [547, 136] width 7 height 8
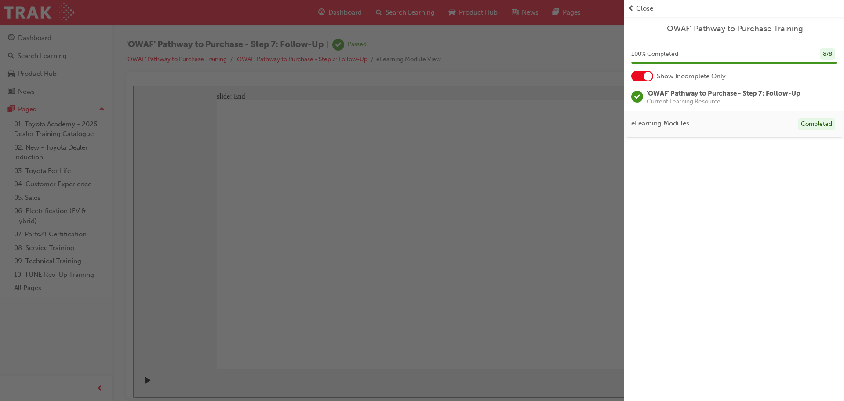
drag, startPoint x: 819, startPoint y: 124, endPoint x: 799, endPoint y: 127, distance: 20.0
click at [819, 124] on div "Completed" at bounding box center [816, 124] width 37 height 12
click at [285, 181] on div "button" at bounding box center [312, 200] width 624 height 401
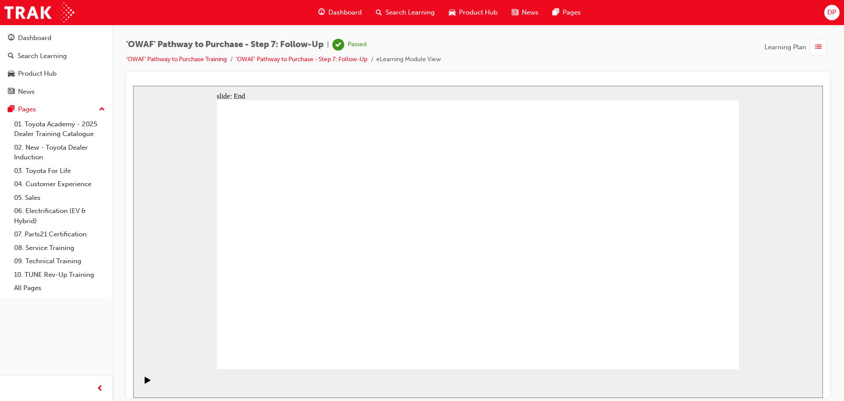
click at [357, 10] on span "Dashboard" at bounding box center [344, 12] width 33 height 10
